Goal: Find specific page/section: Find specific page/section

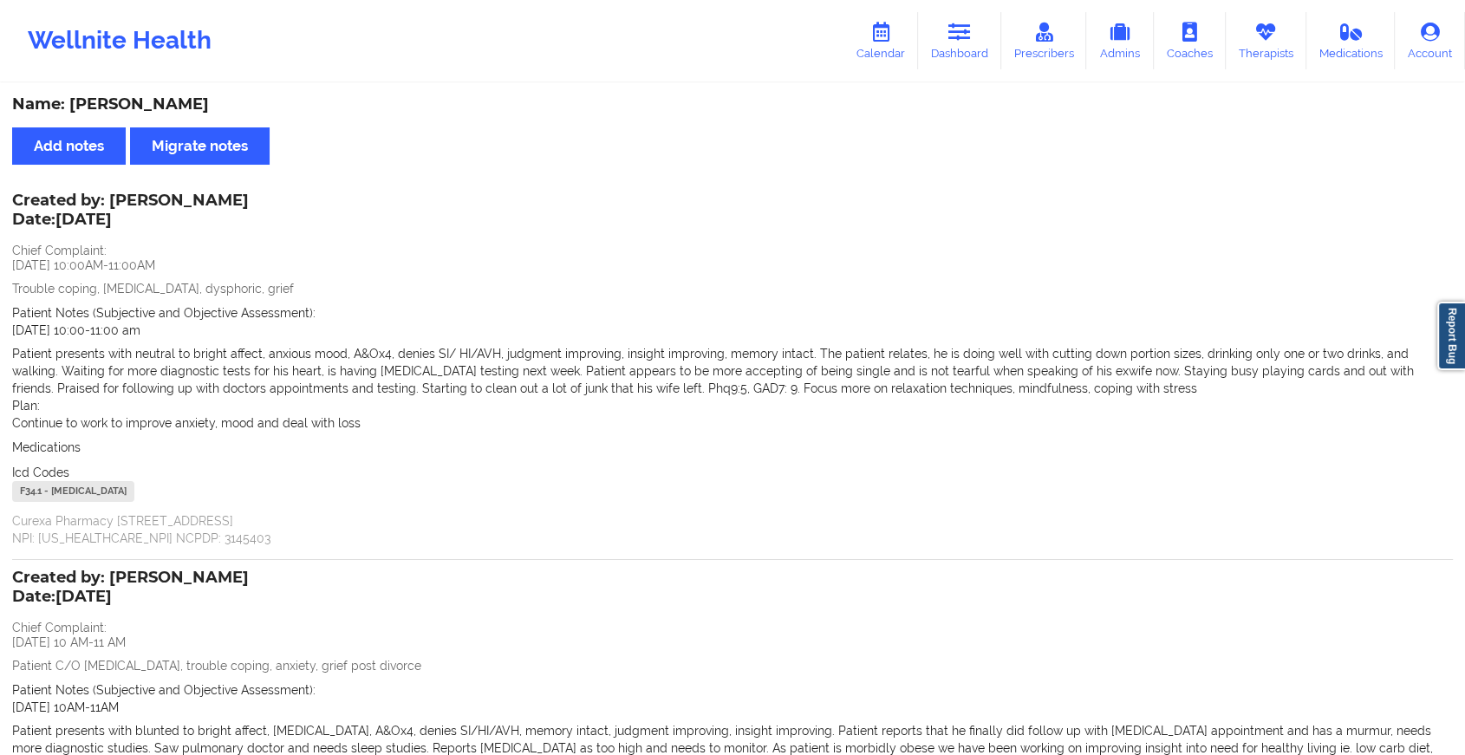
click at [963, 58] on link "Dashboard" at bounding box center [959, 40] width 83 height 57
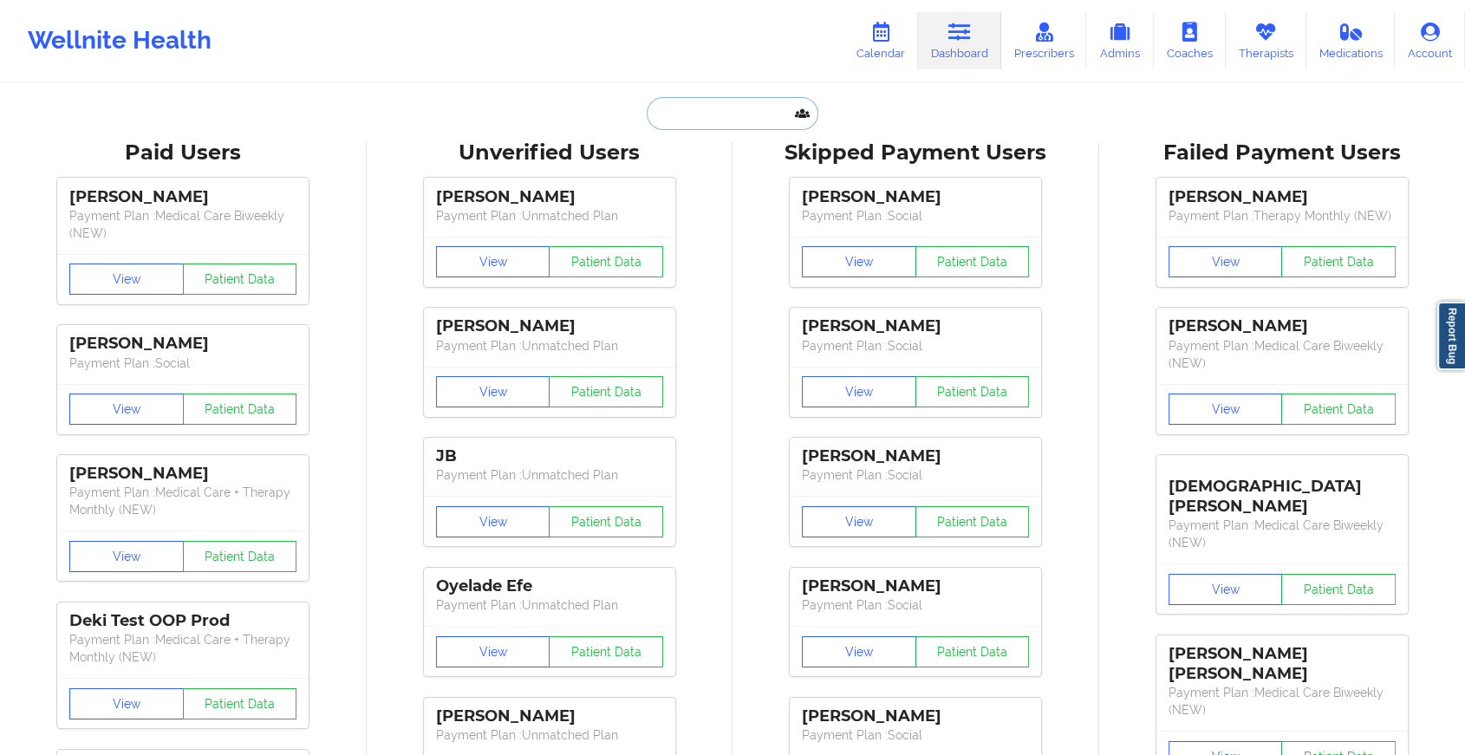
click at [701, 109] on input "text" at bounding box center [733, 113] width 172 height 33
paste input "[EMAIL_ADDRESS][DOMAIN_NAME]"
type input "[EMAIL_ADDRESS][DOMAIN_NAME]"
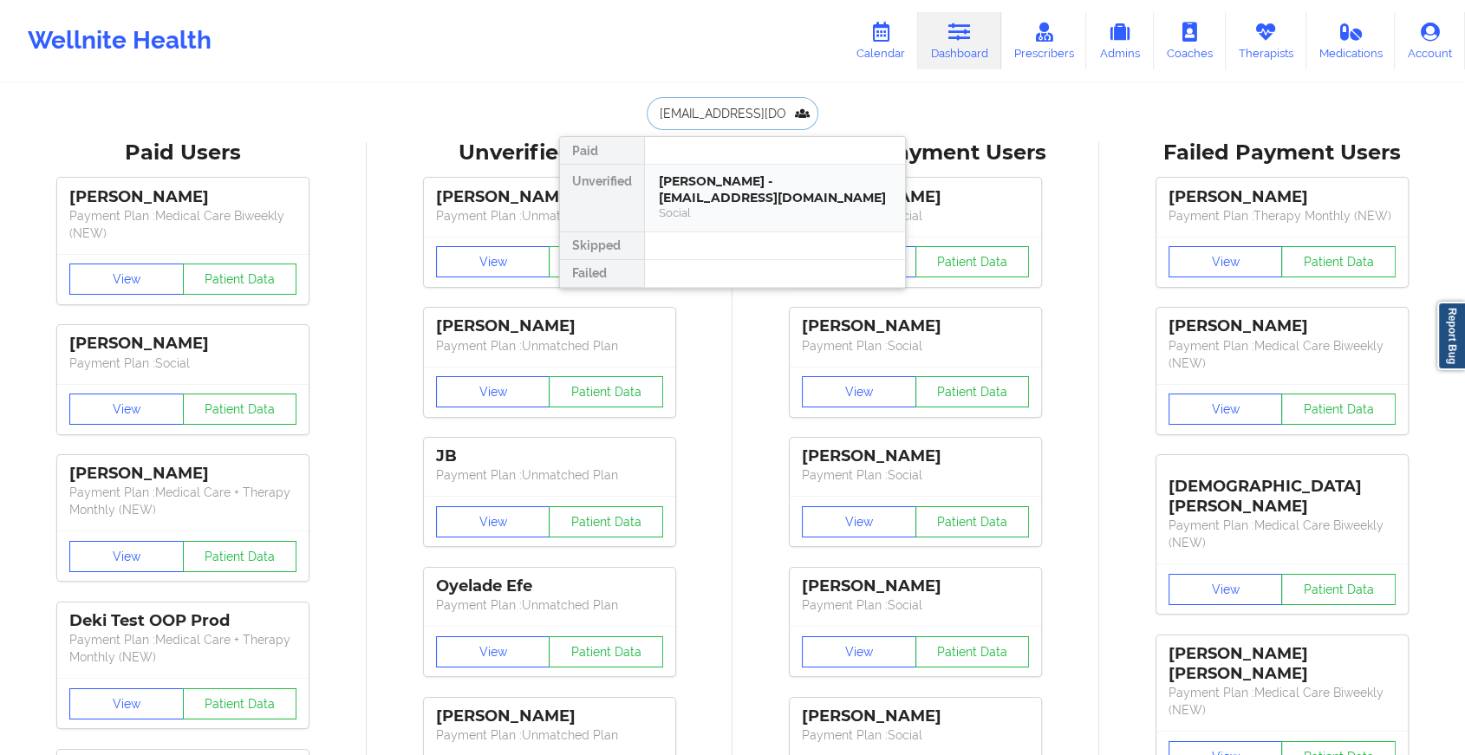
click at [732, 210] on div "Social" at bounding box center [775, 212] width 232 height 15
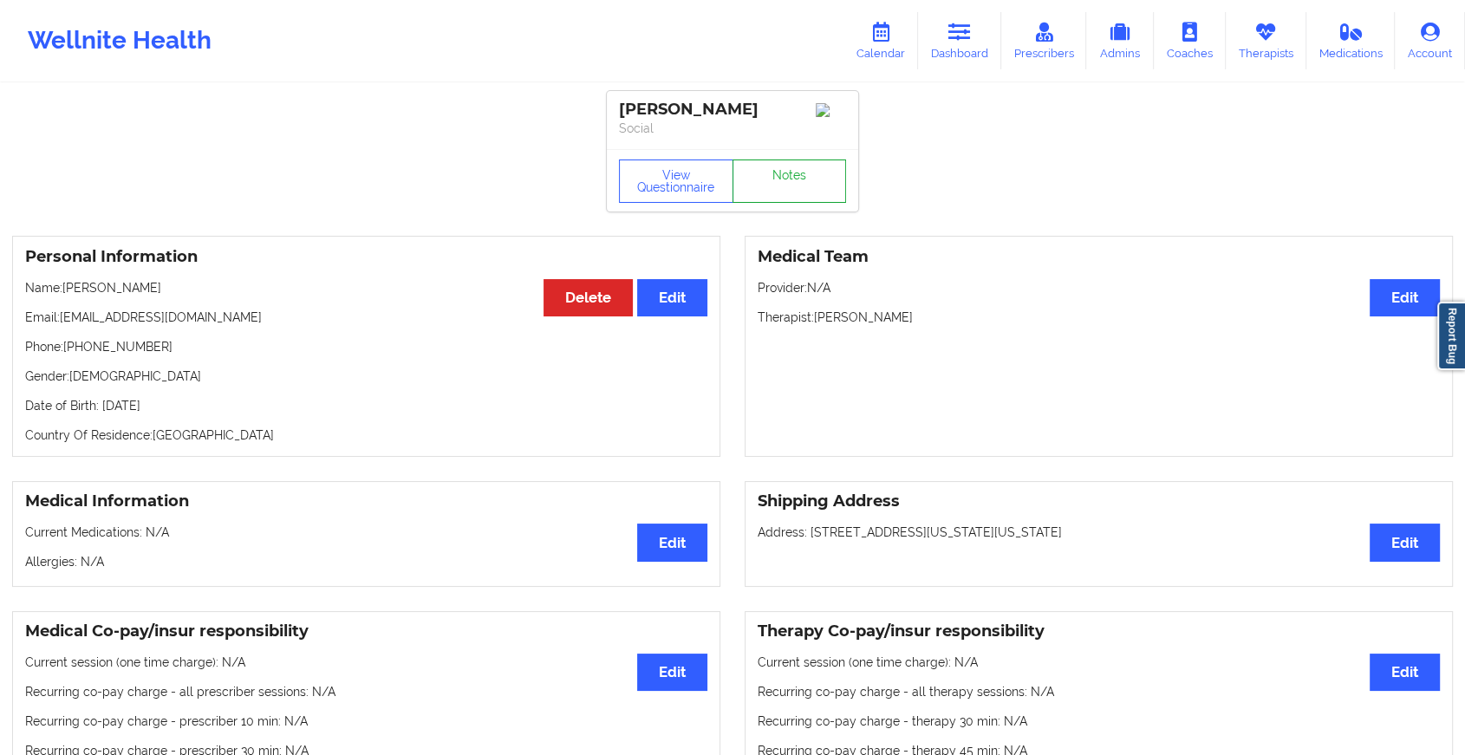
click at [779, 174] on link "Notes" at bounding box center [790, 181] width 114 height 43
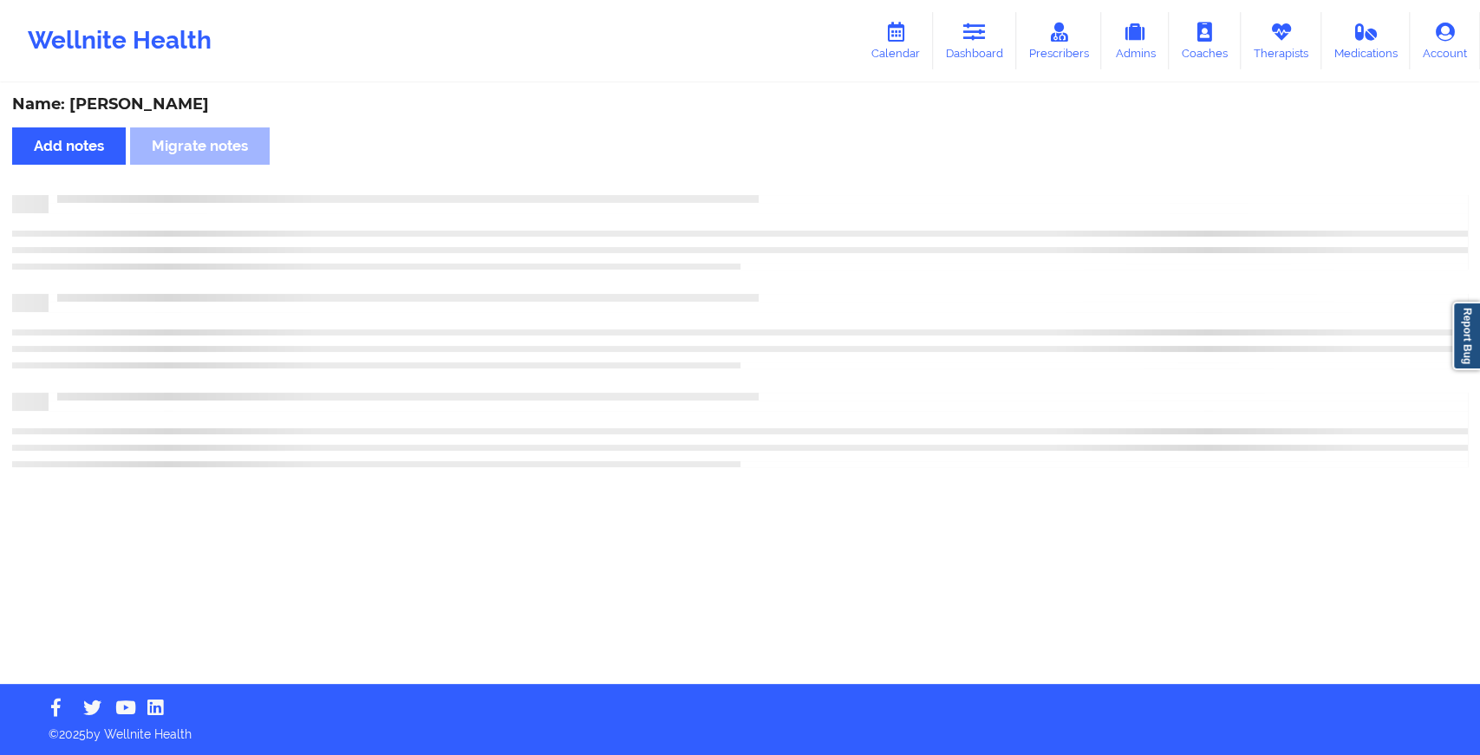
click at [779, 174] on div "Name: [PERSON_NAME] Add notes Migrate notes" at bounding box center [740, 384] width 1480 height 599
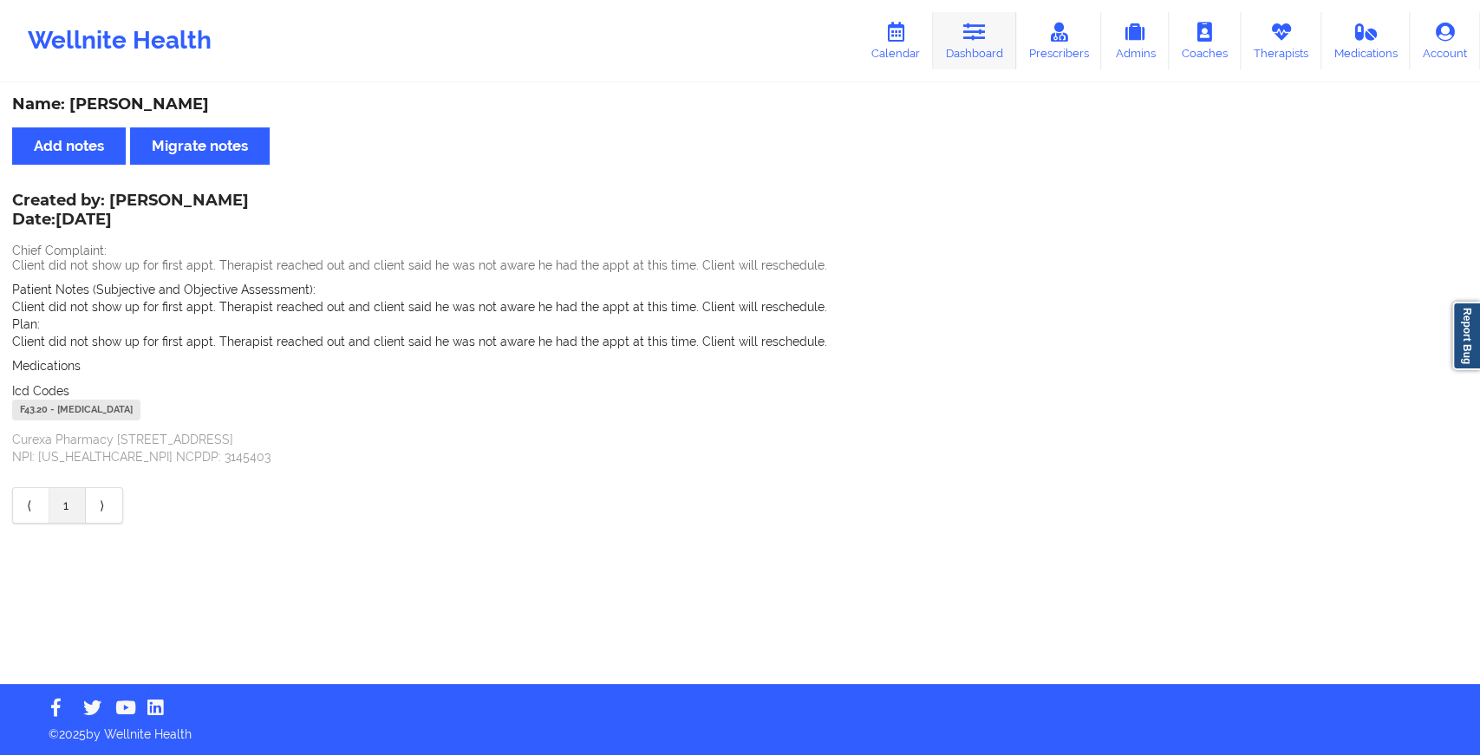
click at [980, 46] on link "Dashboard" at bounding box center [974, 40] width 83 height 57
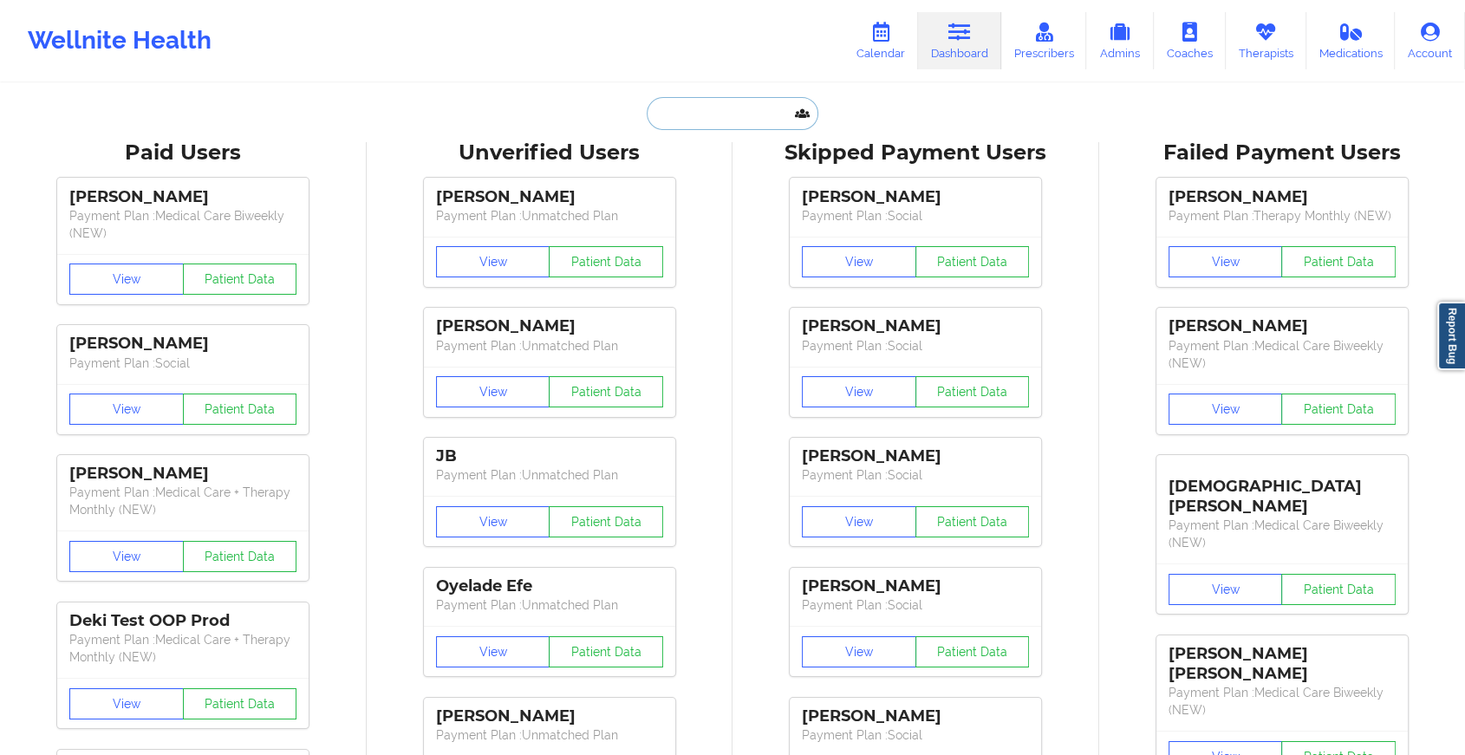
click at [681, 106] on input "text" at bounding box center [733, 113] width 172 height 33
paste input "[EMAIL_ADDRESS][DOMAIN_NAME]"
type input "[EMAIL_ADDRESS][DOMAIN_NAME]"
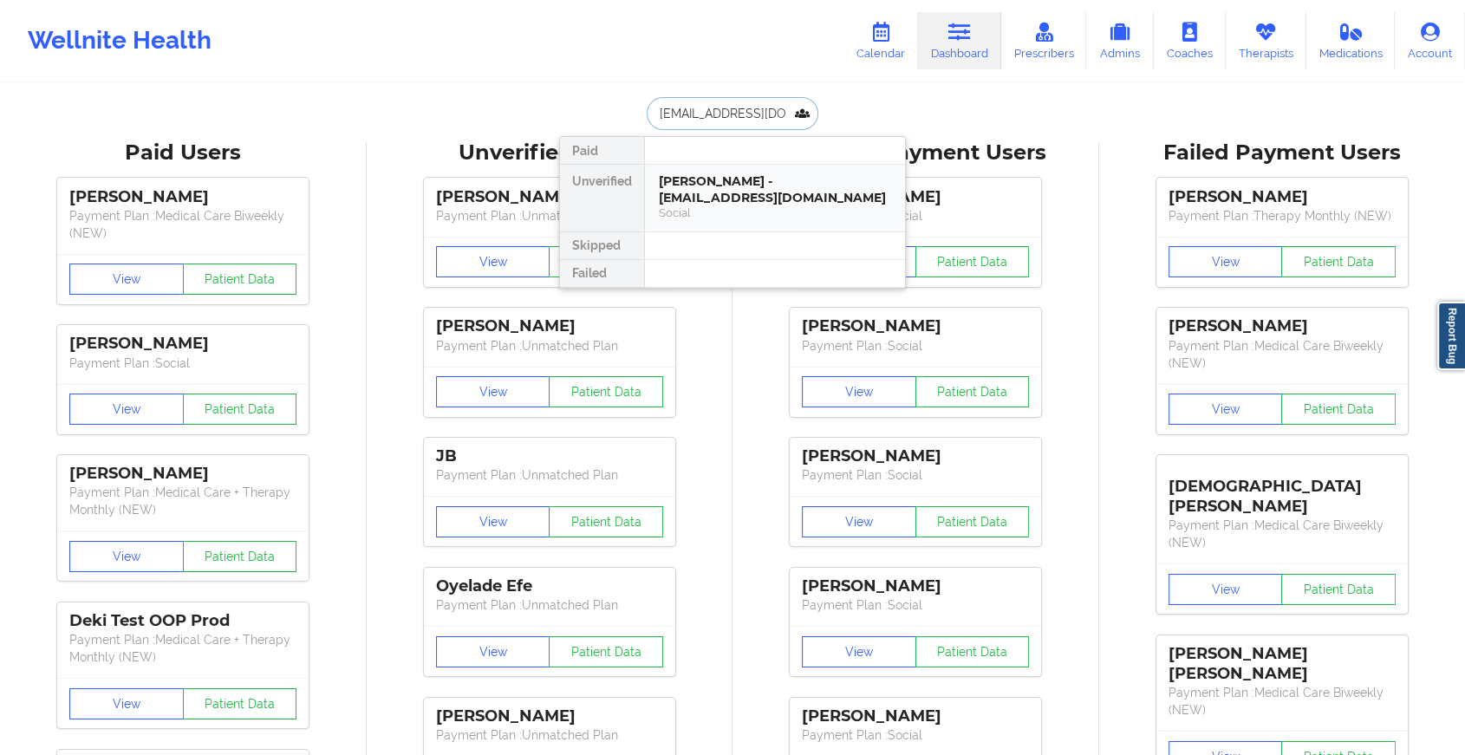
click at [739, 193] on div "[PERSON_NAME] - [EMAIL_ADDRESS][DOMAIN_NAME]" at bounding box center [775, 189] width 232 height 32
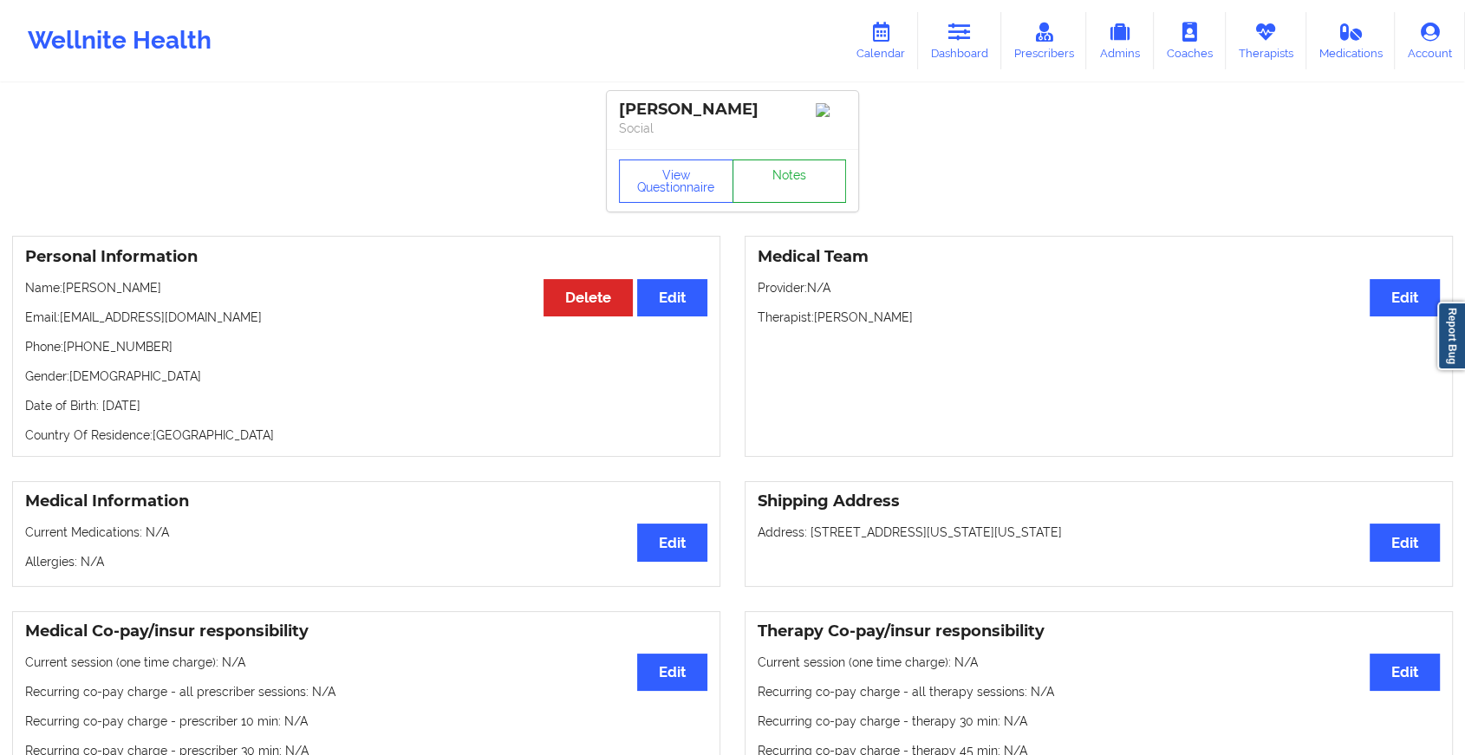
click at [785, 179] on link "Notes" at bounding box center [790, 181] width 114 height 43
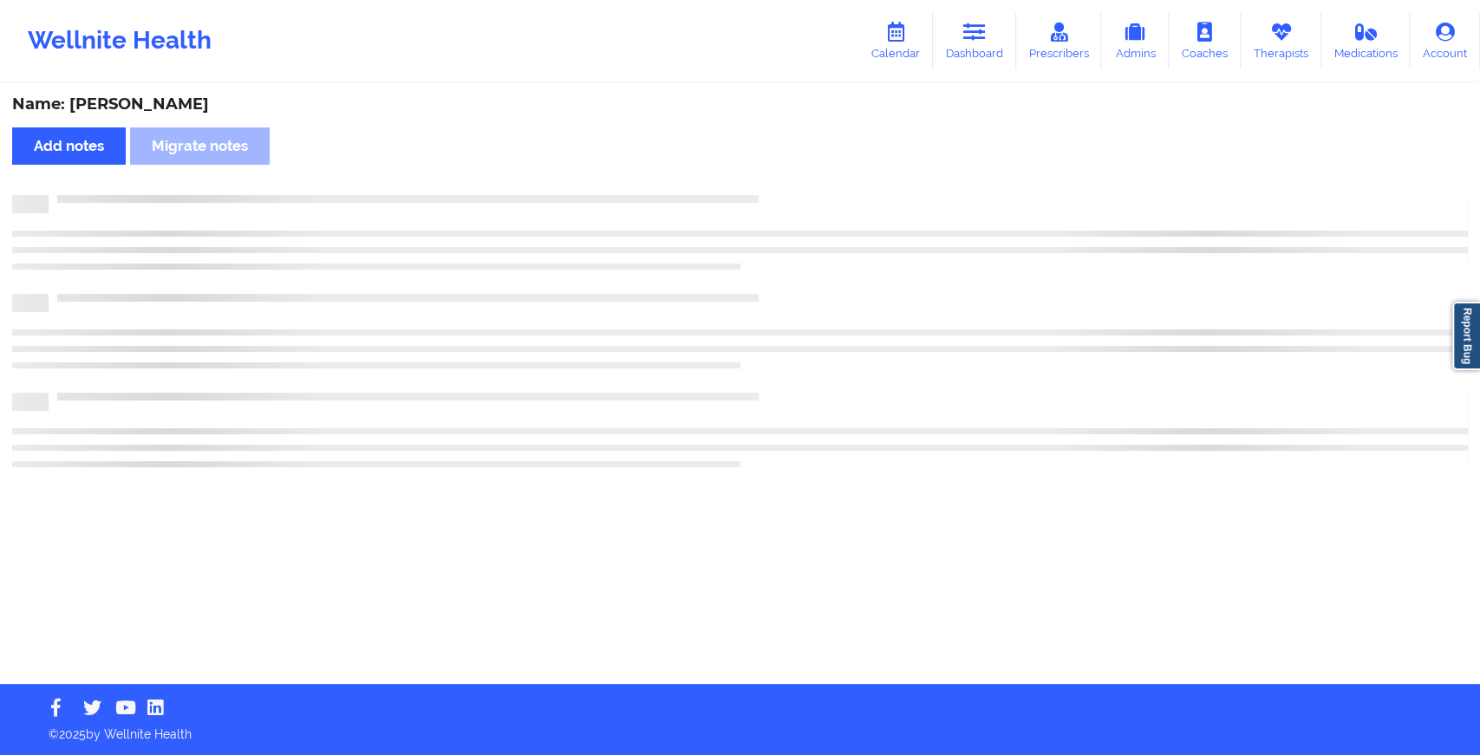
click at [785, 179] on div "Name: [PERSON_NAME] Add notes Migrate notes" at bounding box center [740, 384] width 1480 height 599
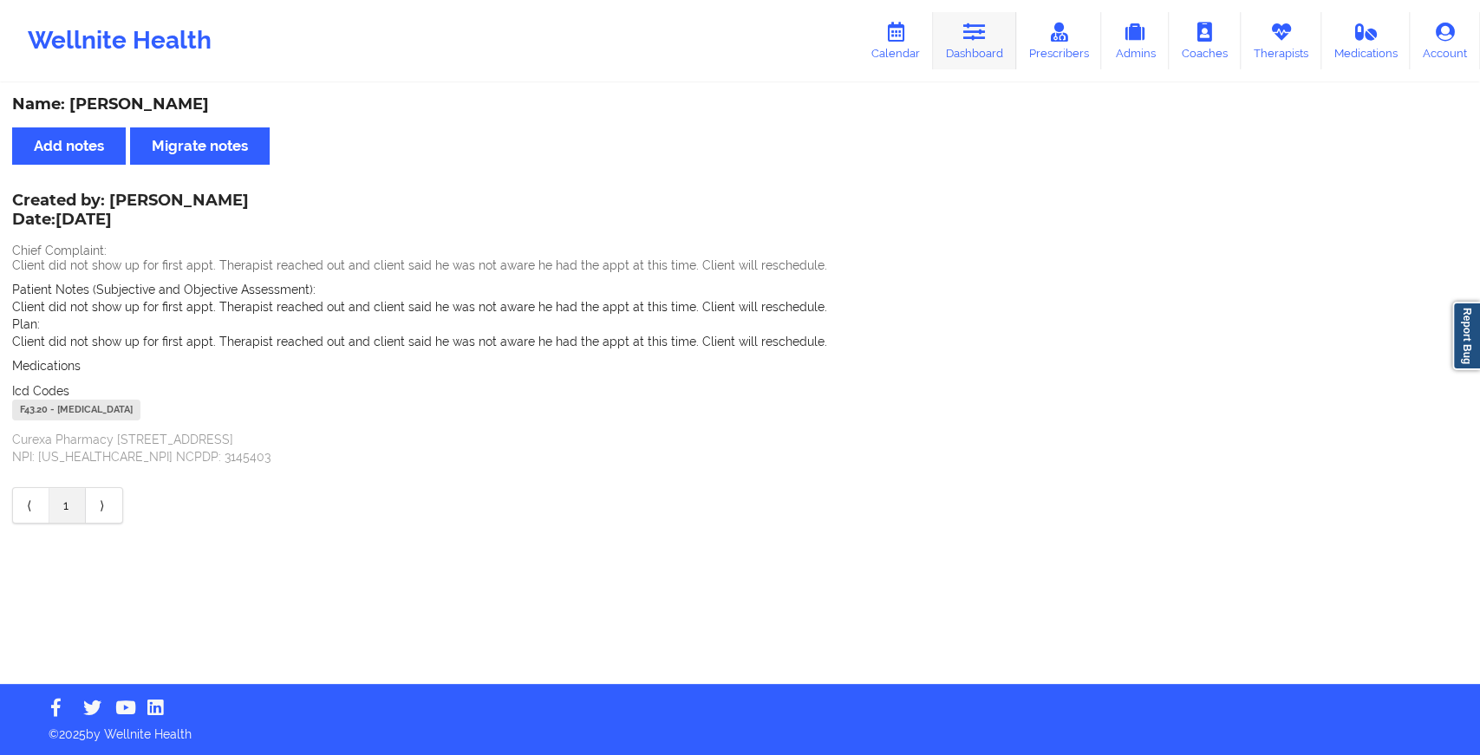
click at [1012, 42] on link "Dashboard" at bounding box center [974, 40] width 83 height 57
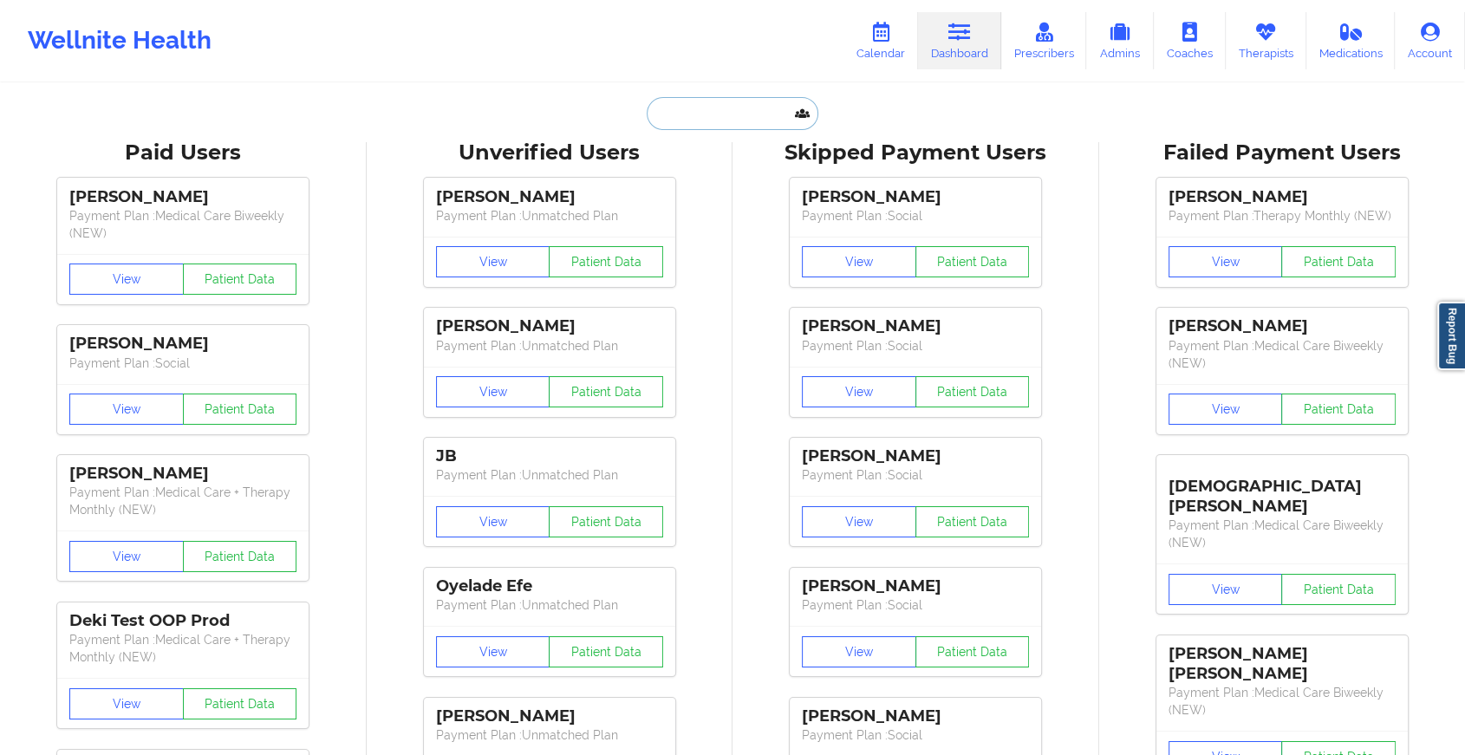
click at [739, 118] on input "text" at bounding box center [733, 113] width 172 height 33
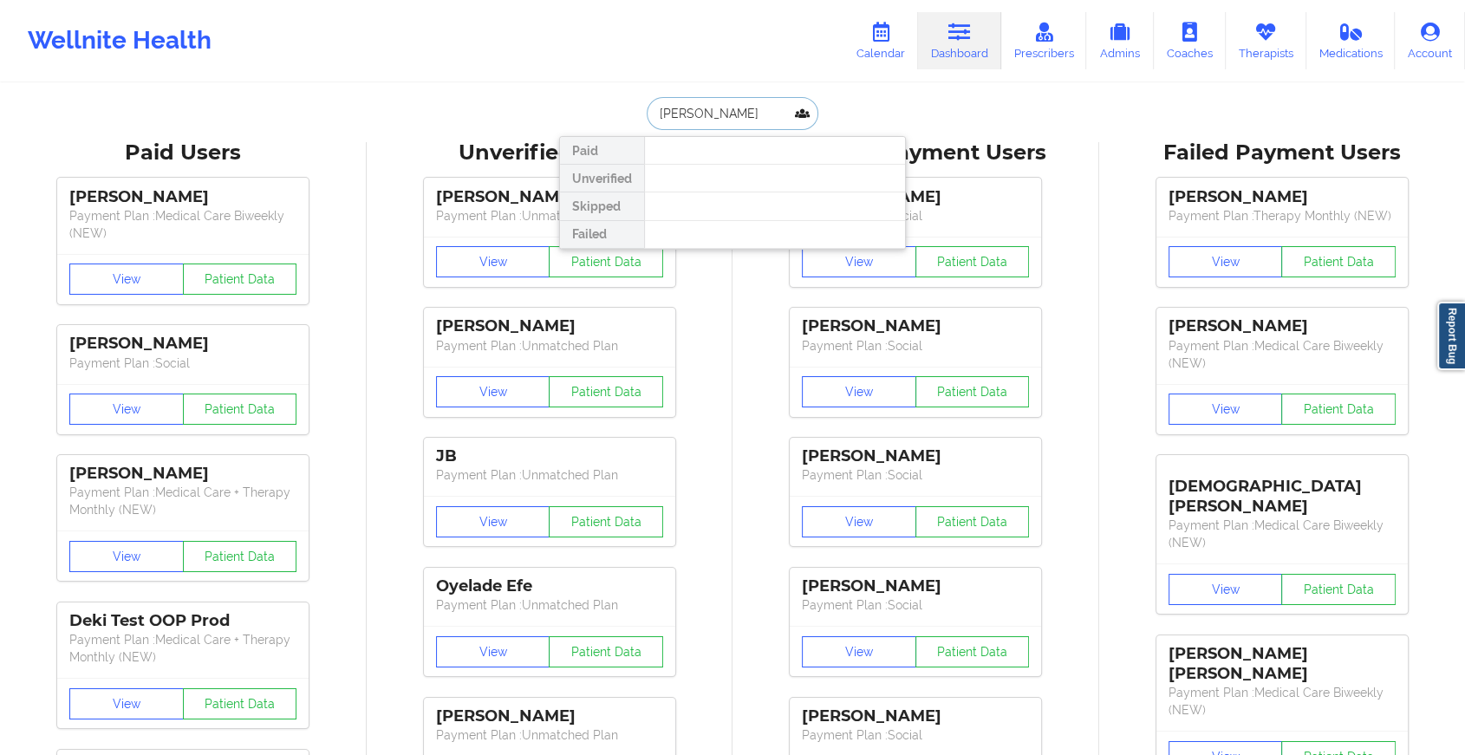
type input "[PERSON_NAME]"
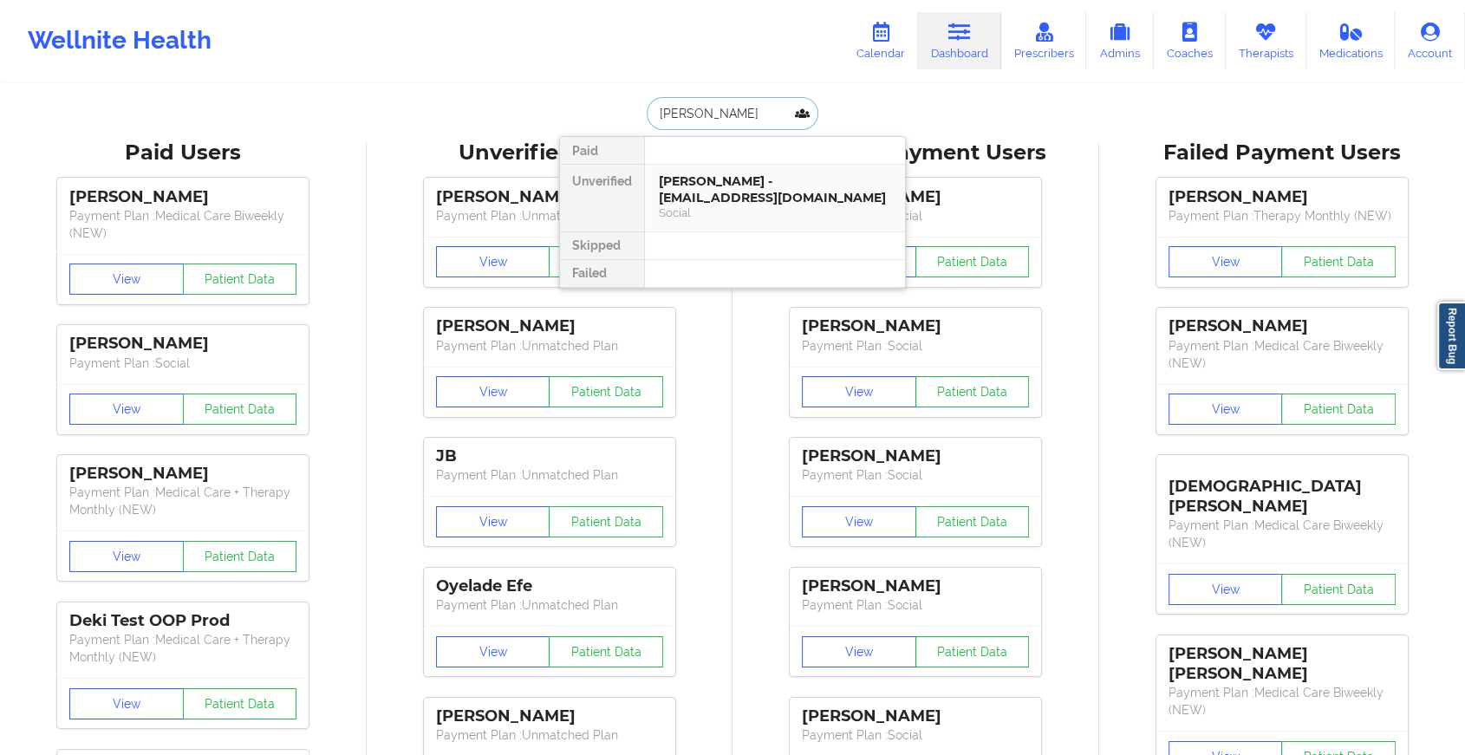
click at [721, 175] on div "[PERSON_NAME] - [EMAIL_ADDRESS][DOMAIN_NAME]" at bounding box center [775, 189] width 232 height 32
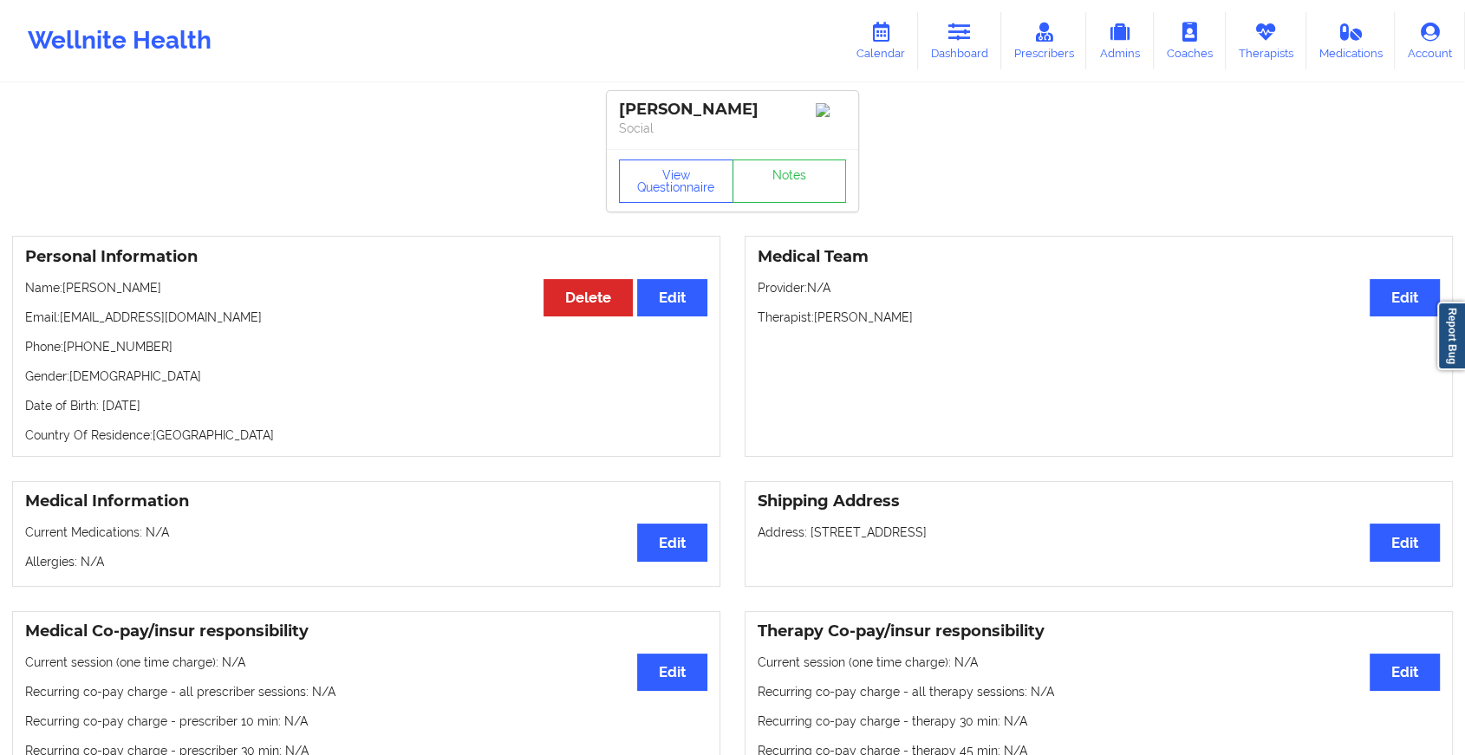
click at [771, 171] on div "View Questionnaire Notes" at bounding box center [732, 181] width 227 height 43
click at [771, 171] on link "Notes" at bounding box center [790, 181] width 114 height 43
